Goal: Transaction & Acquisition: Purchase product/service

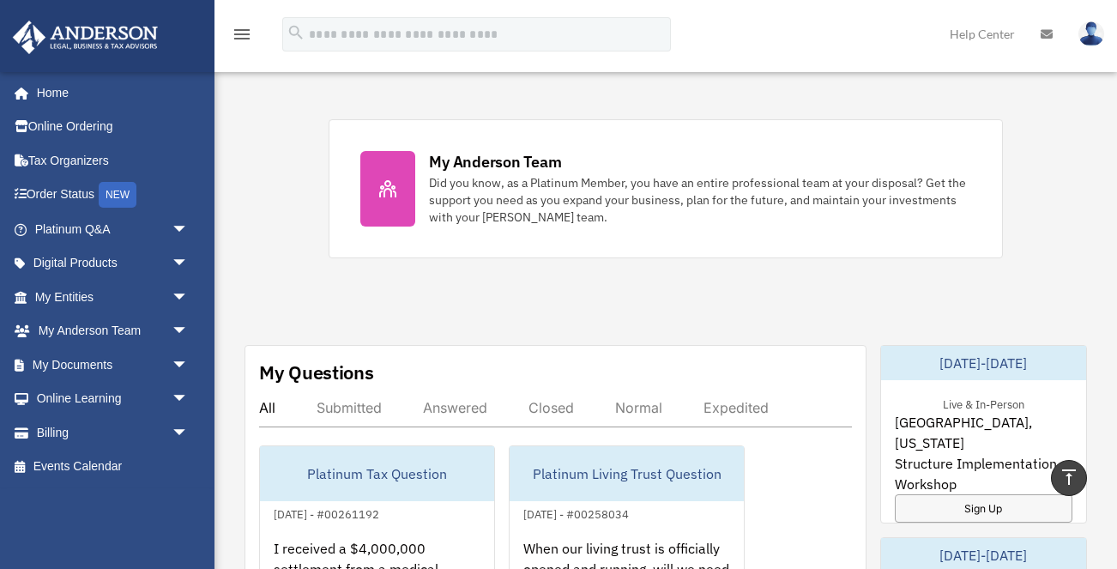
scroll to position [711, 0]
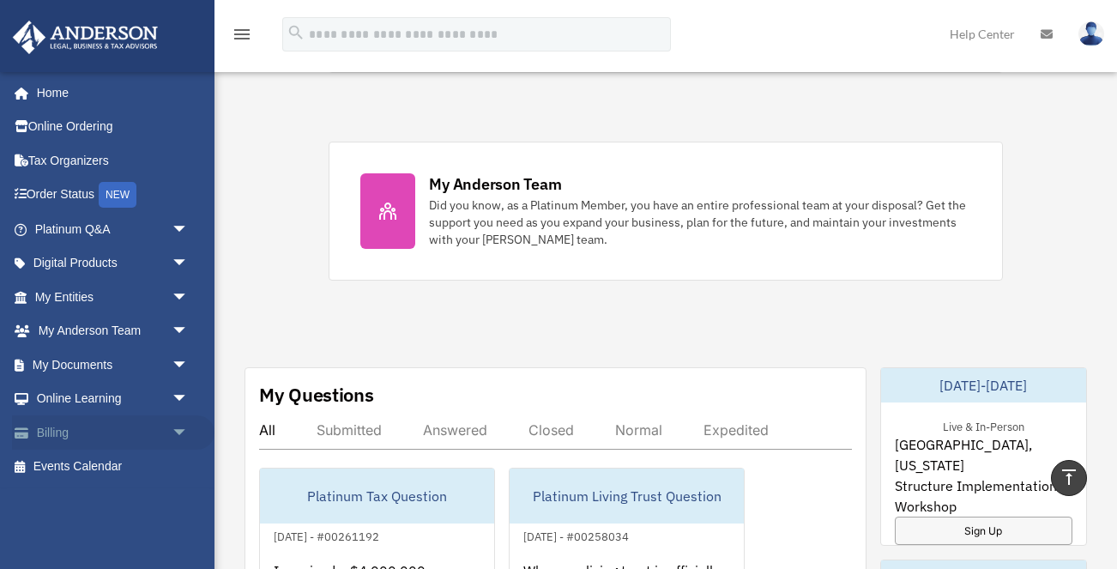
click at [112, 422] on link "Billing arrow_drop_down" at bounding box center [113, 432] width 203 height 34
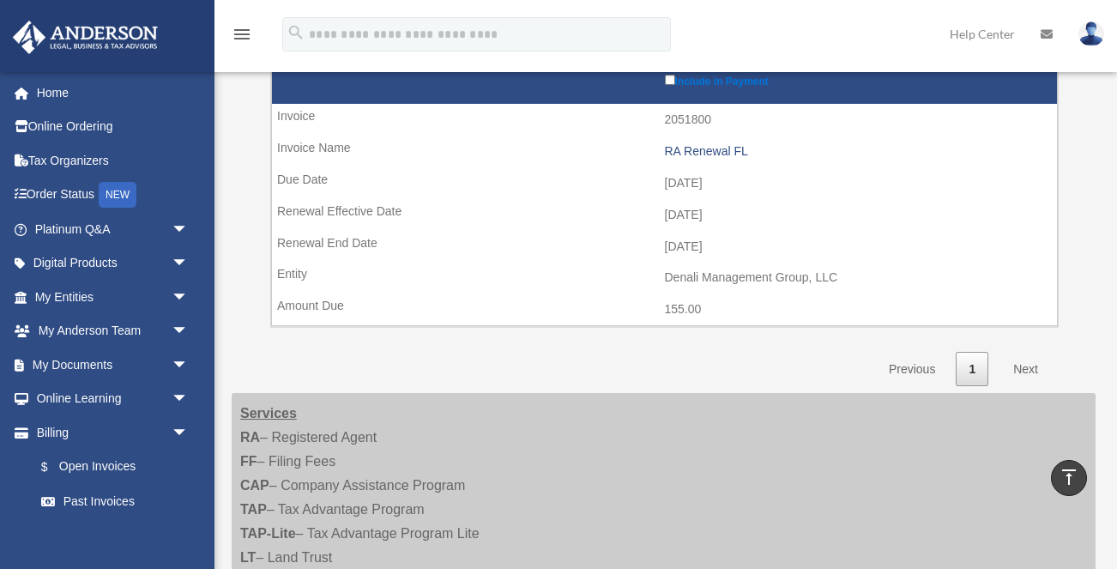
scroll to position [1619, 0]
click at [1022, 352] on link "Next" at bounding box center [1026, 369] width 51 height 35
click at [1020, 352] on link "Next" at bounding box center [1026, 369] width 51 height 35
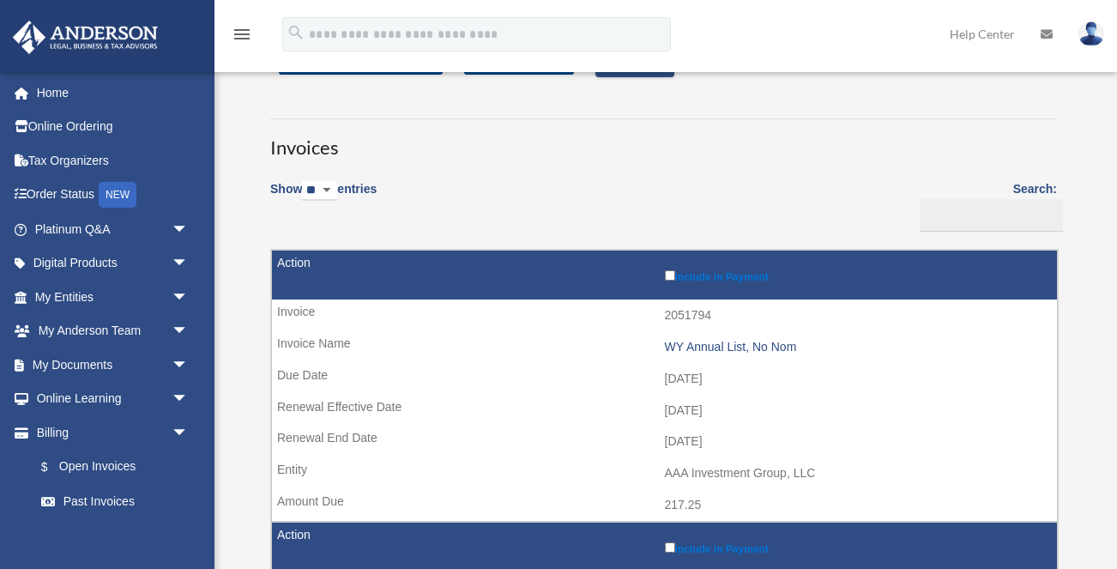
scroll to position [76, 0]
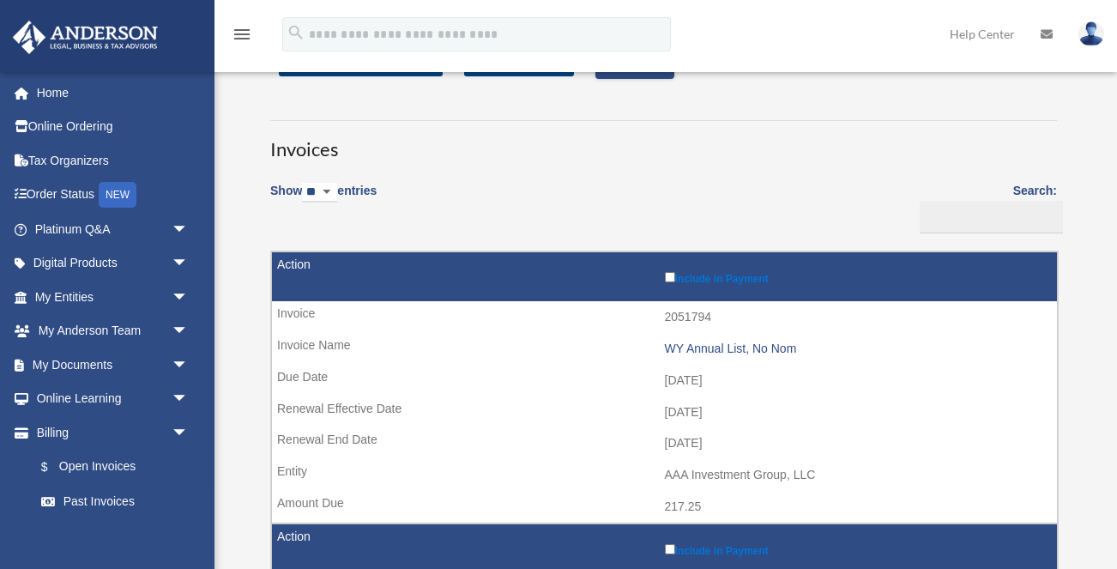
select select "***"
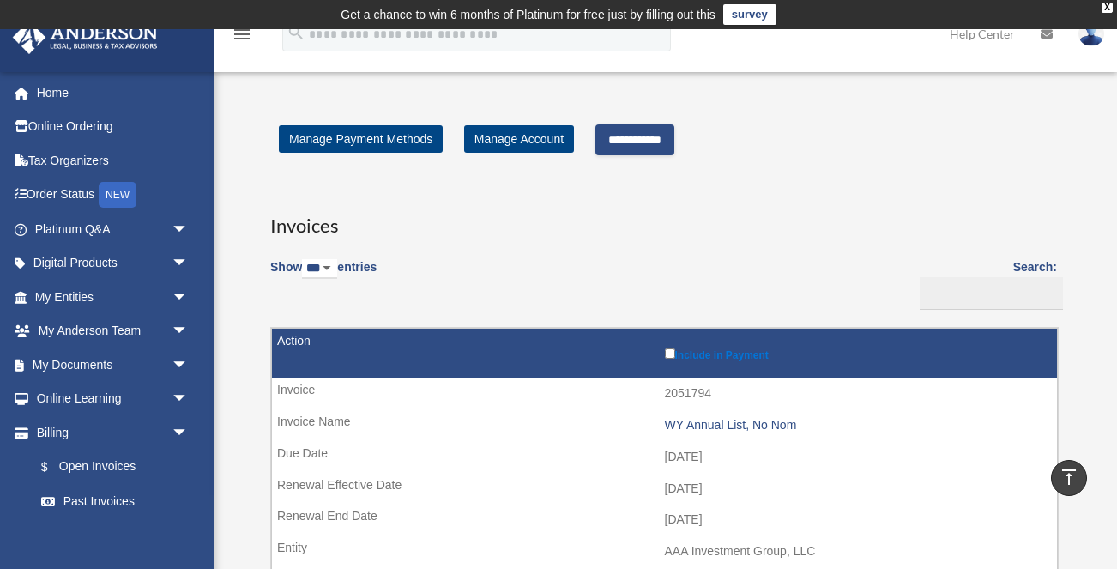
scroll to position [0, 0]
click at [655, 136] on input "**********" at bounding box center [635, 139] width 79 height 31
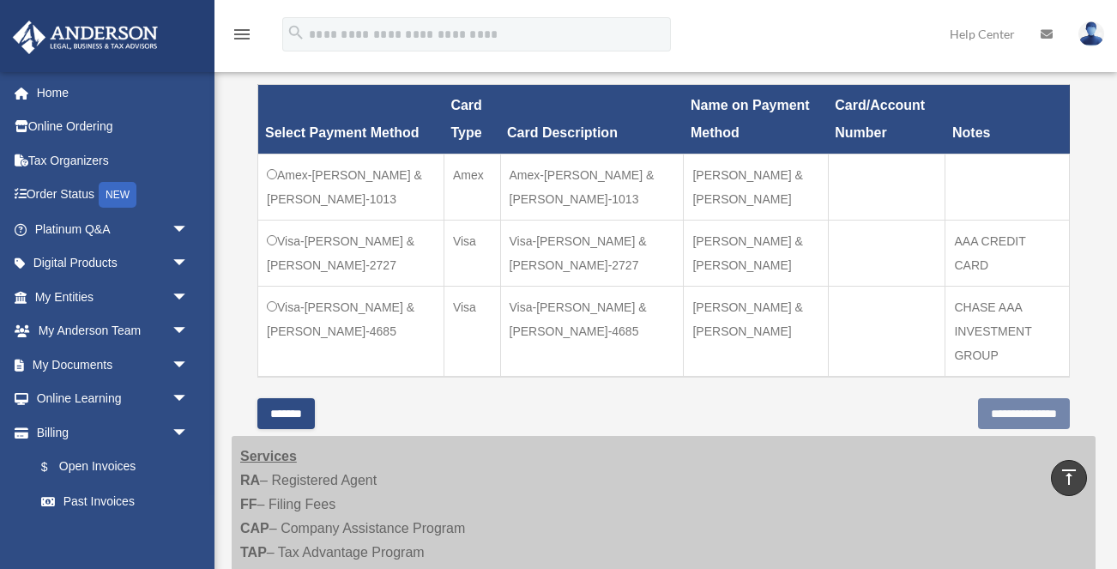
scroll to position [722, 0]
click at [990, 398] on input "**********" at bounding box center [1024, 413] width 92 height 31
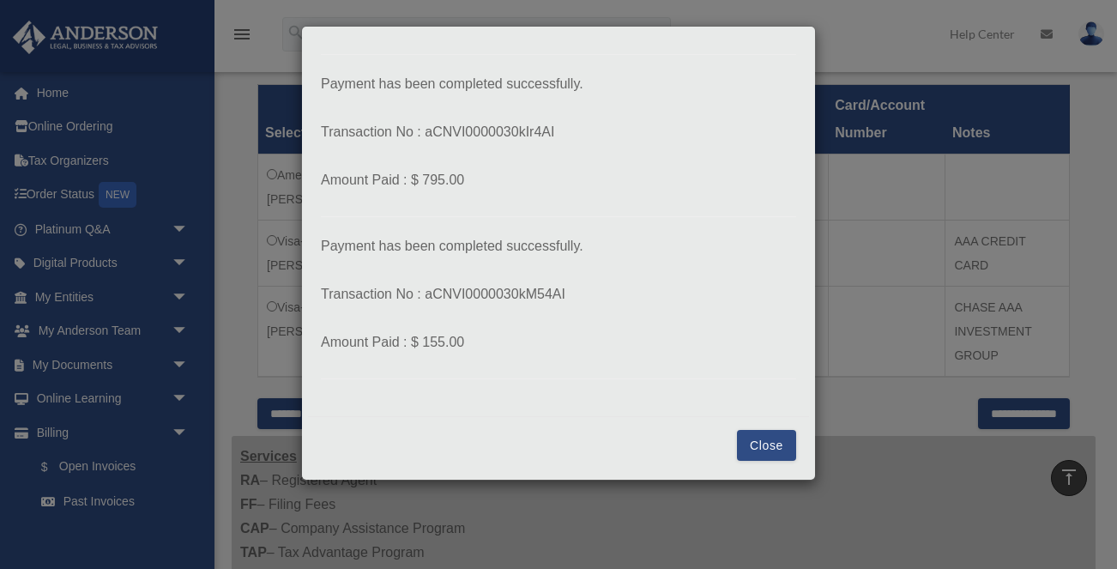
scroll to position [670, 0]
click at [768, 443] on button "Close" at bounding box center [766, 445] width 59 height 31
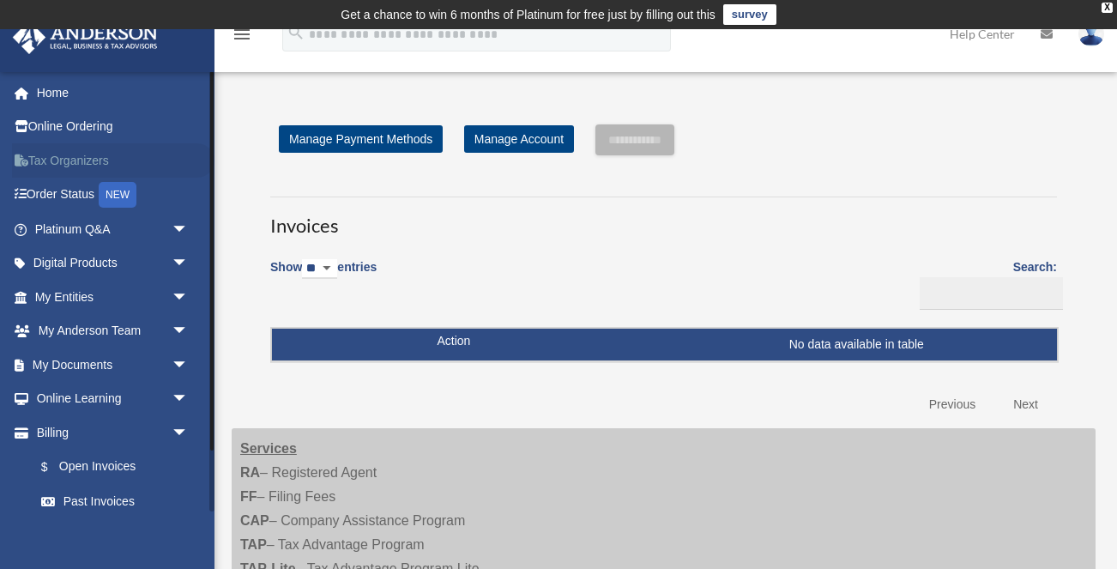
click at [79, 155] on link "Tax Organizers" at bounding box center [113, 160] width 203 height 34
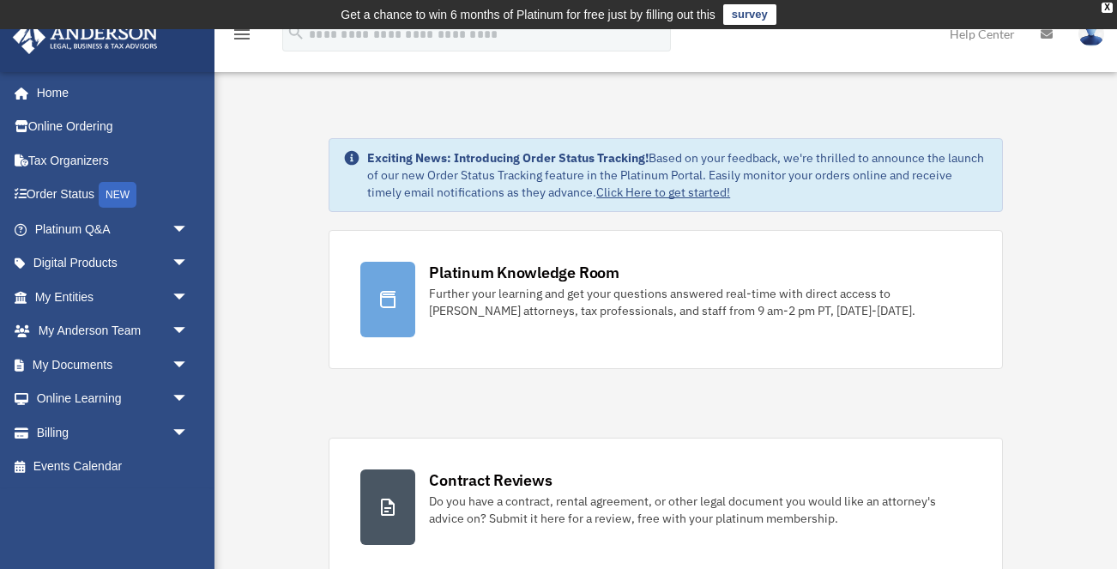
click at [1092, 36] on img at bounding box center [1092, 33] width 26 height 25
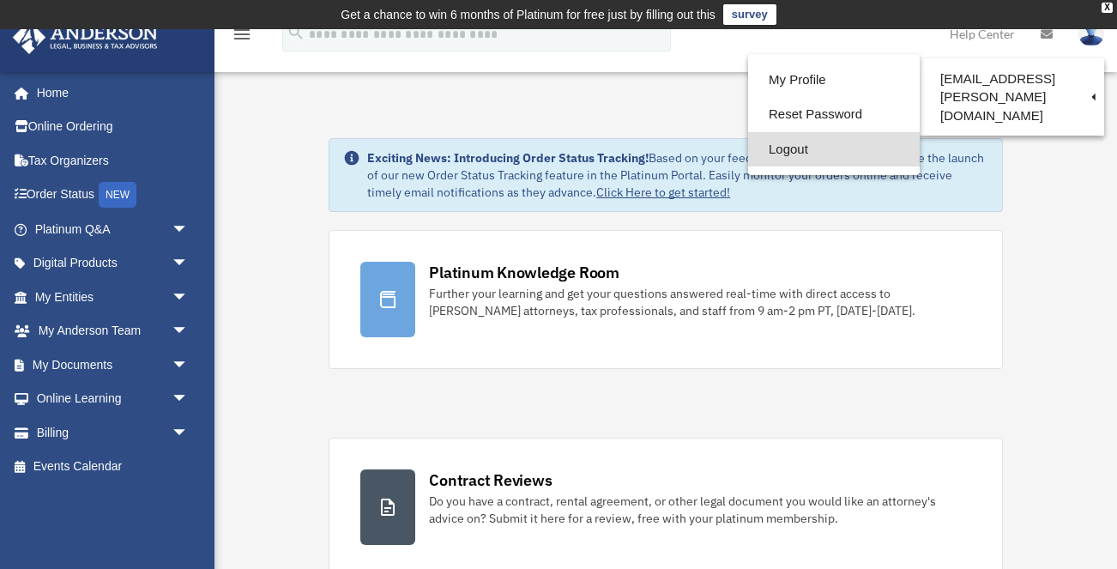
click at [793, 144] on link "Logout" at bounding box center [834, 149] width 172 height 35
